Goal: Navigation & Orientation: Find specific page/section

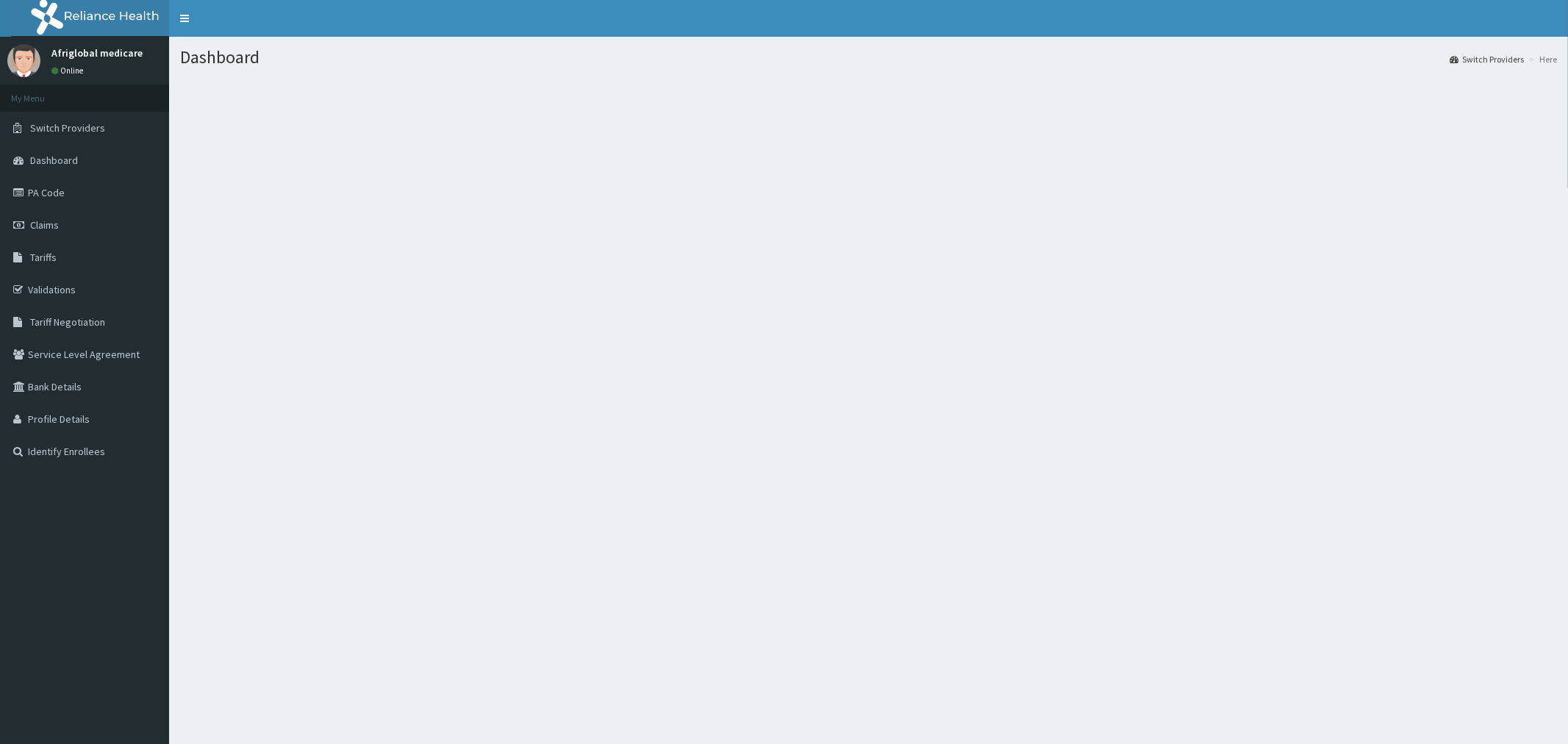
click at [76, 127] on span "Switch Providers" at bounding box center [68, 127] width 75 height 13
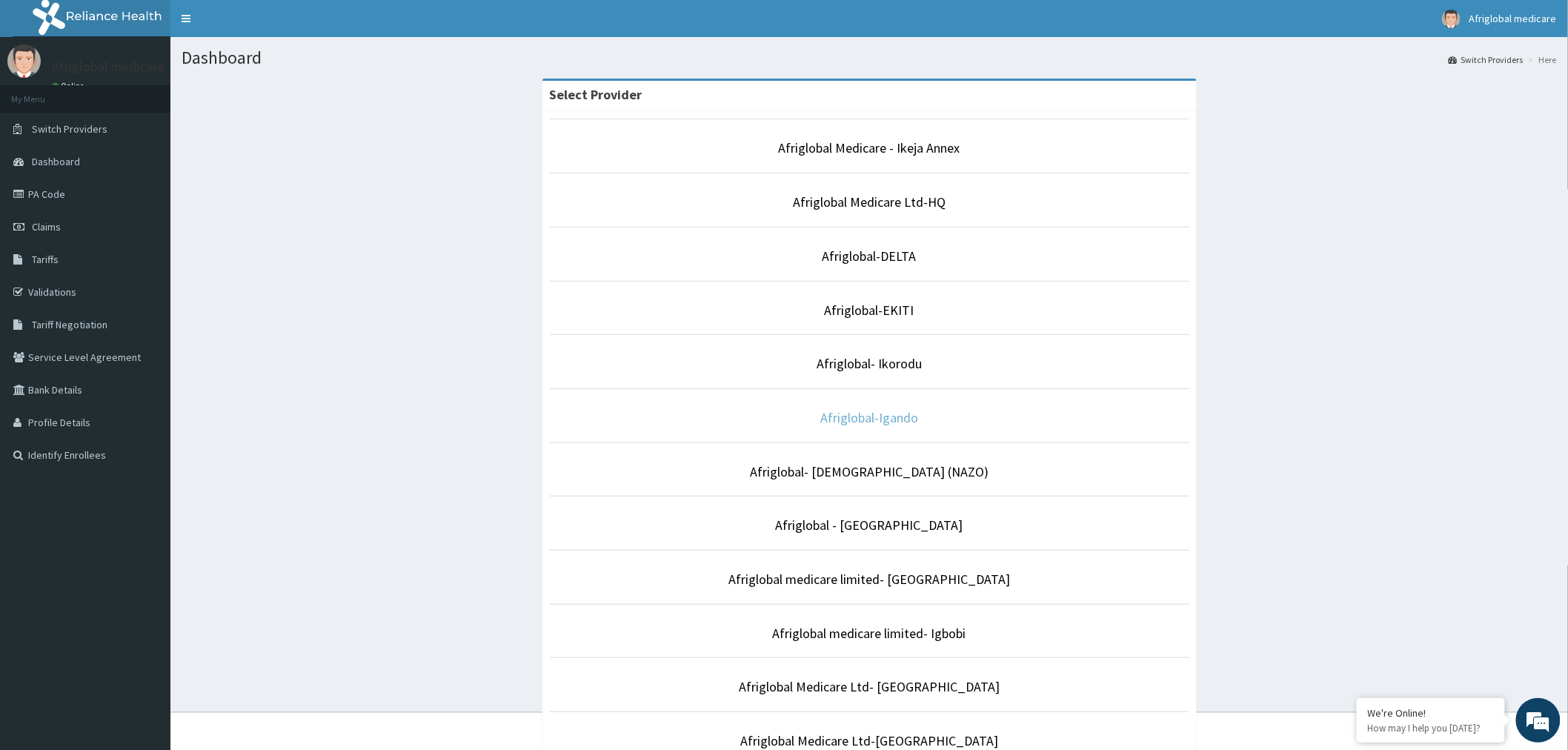
click at [892, 424] on link "Afriglobal-Igando" at bounding box center [869, 417] width 98 height 17
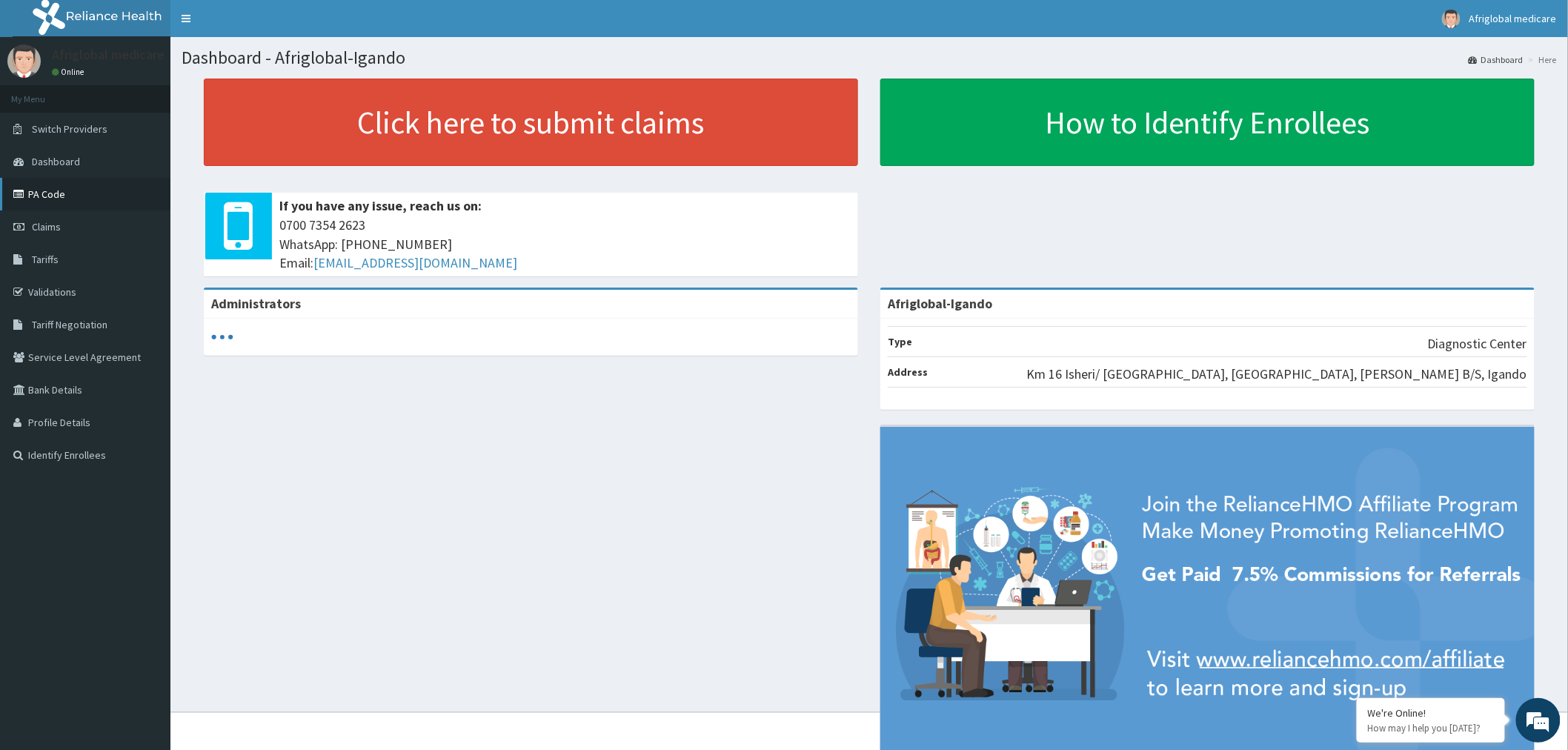
click at [50, 194] on link "PA Code" at bounding box center [85, 194] width 170 height 33
